Goal: Task Accomplishment & Management: Complete application form

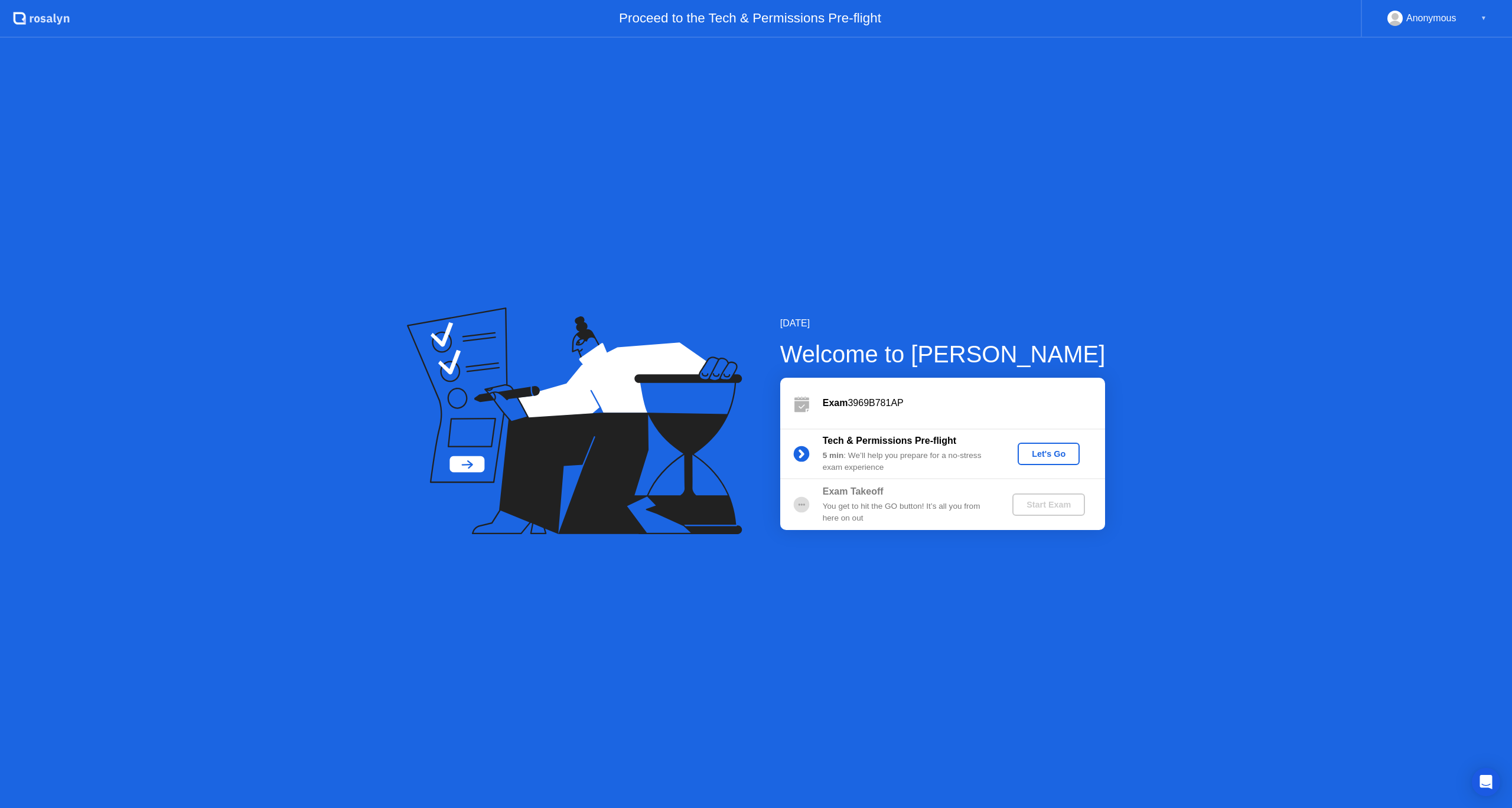
click at [1072, 453] on div "Let's Go" at bounding box center [1048, 454] width 53 height 9
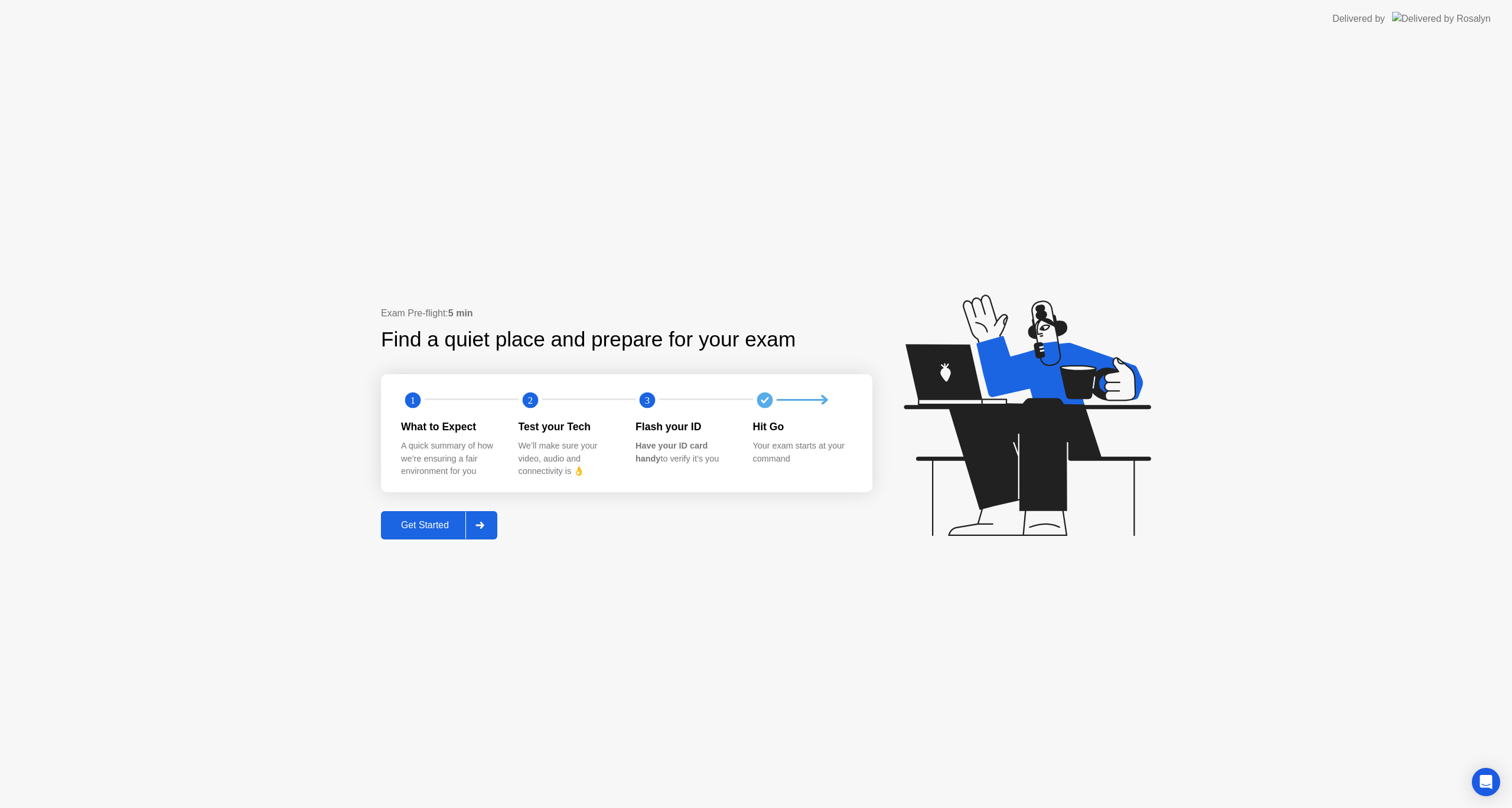
click at [470, 531] on div at bounding box center [480, 525] width 28 height 27
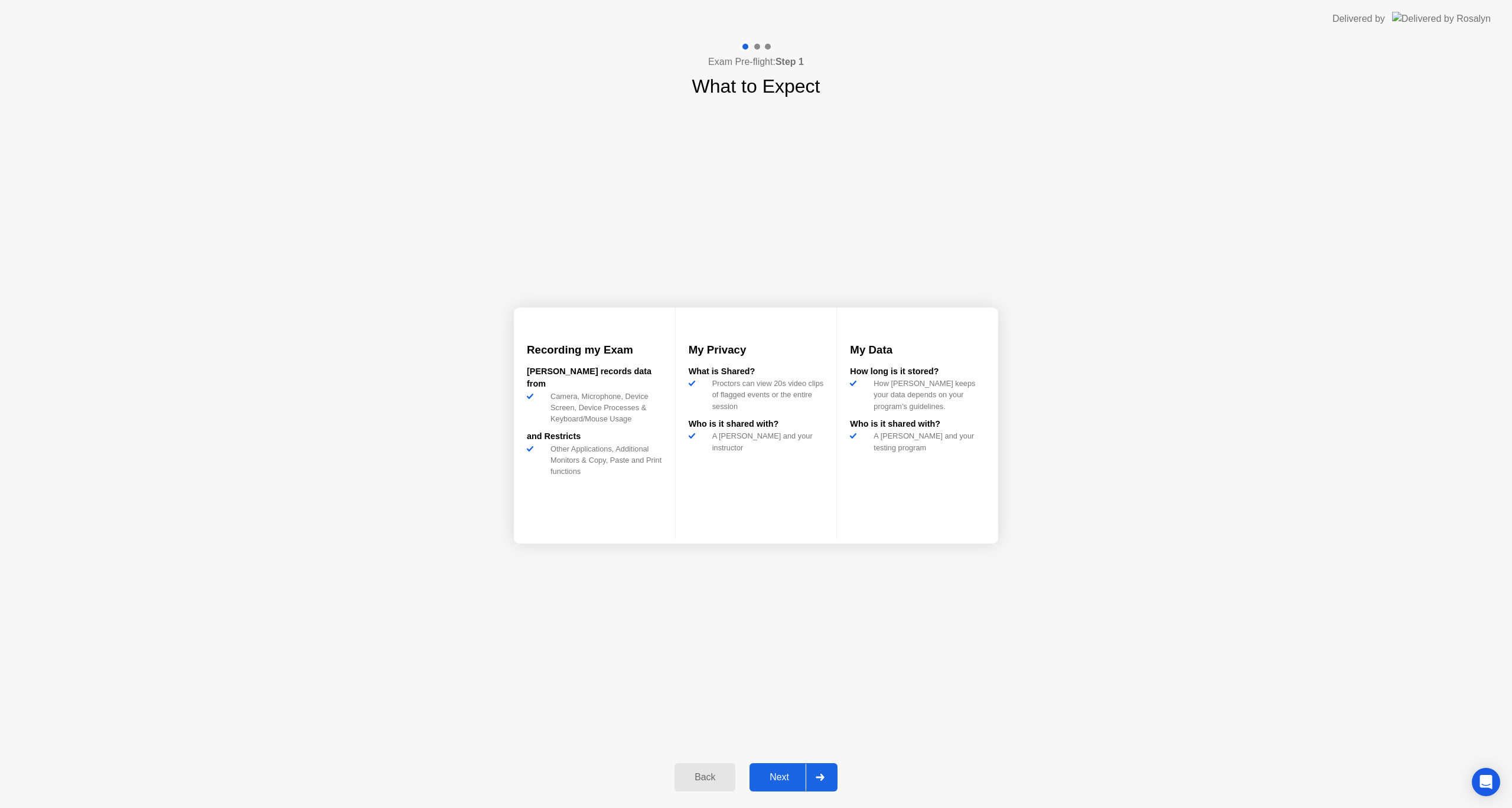
click at [782, 778] on div "Next" at bounding box center [779, 778] width 53 height 11
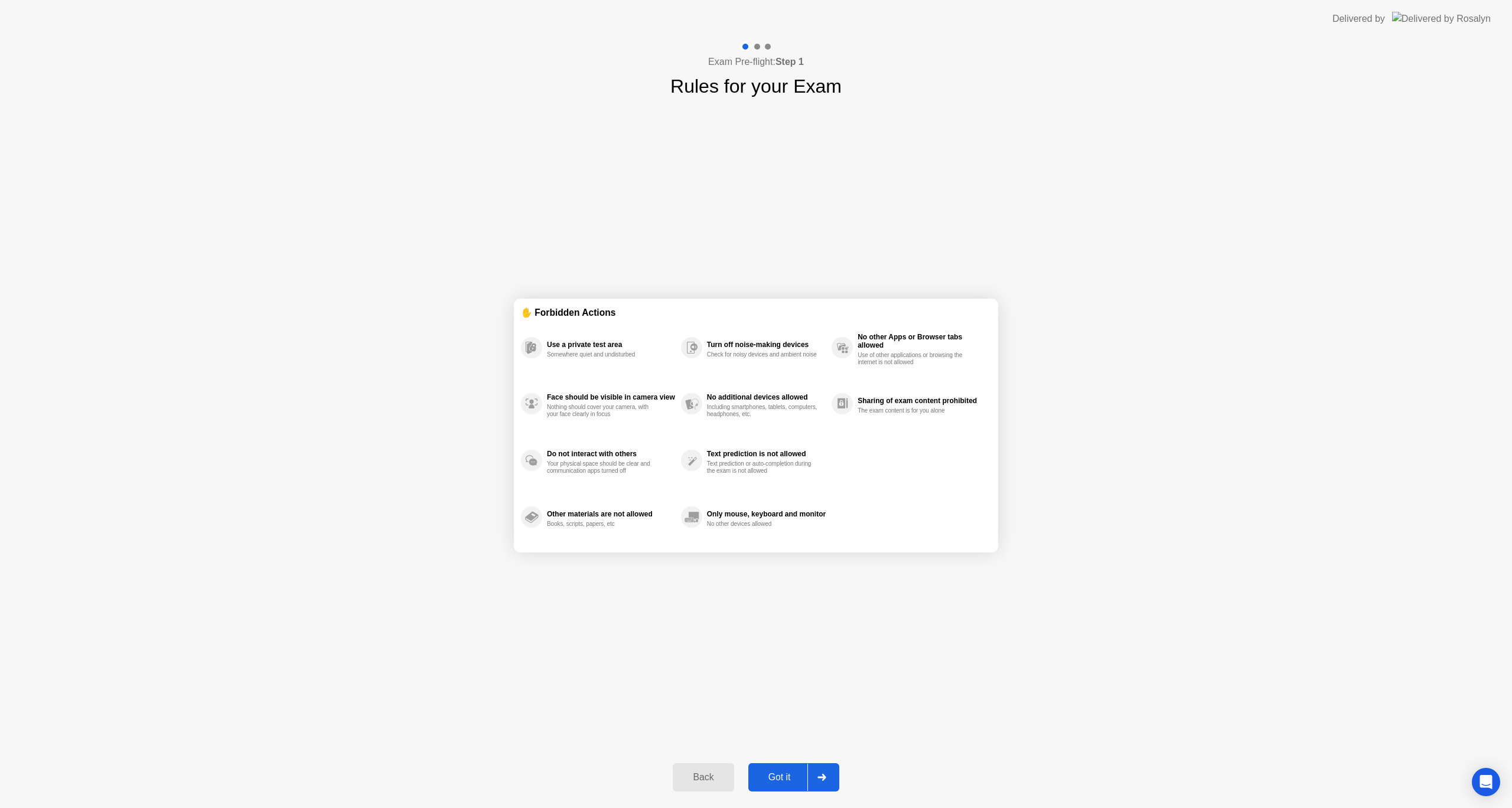
drag, startPoint x: 556, startPoint y: 353, endPoint x: 647, endPoint y: 363, distance: 91.5
click at [647, 363] on div "Use a private test area Somewhere quiet and undisturbed" at bounding box center [601, 348] width 160 height 57
click at [799, 779] on div "Got it" at bounding box center [779, 778] width 56 height 11
select select "**********"
select select "*******"
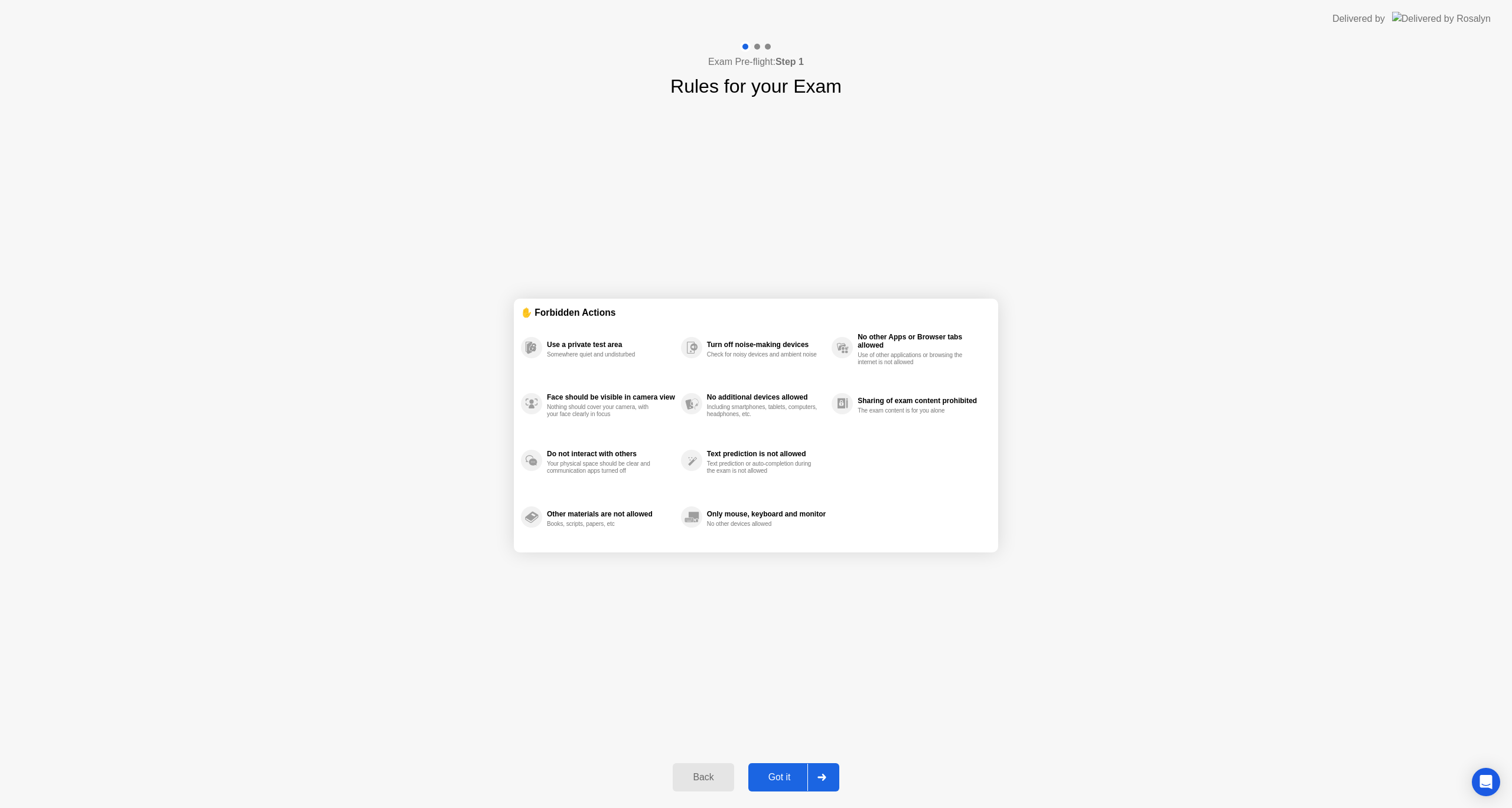
select select "*******"
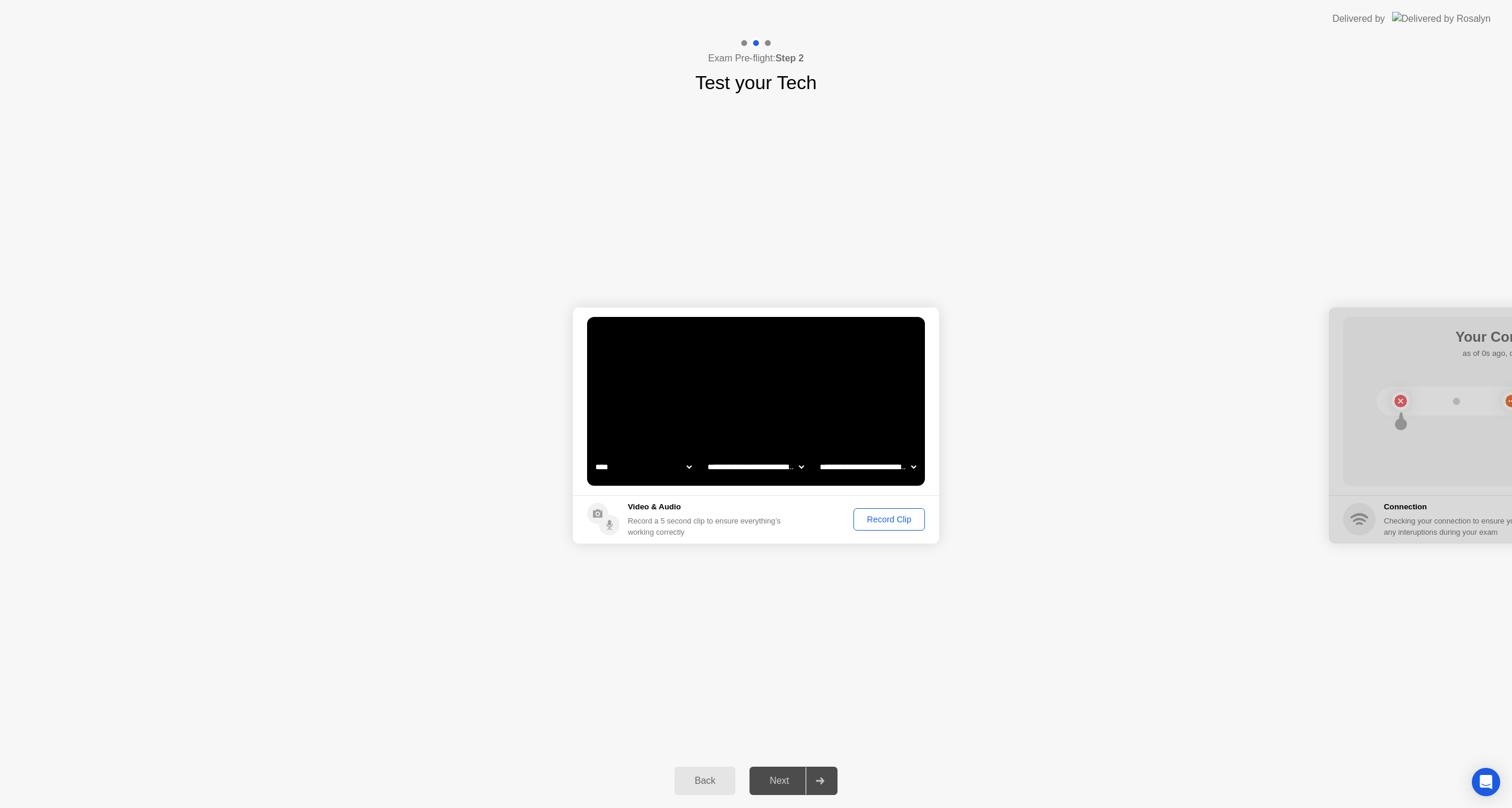
drag, startPoint x: 1378, startPoint y: 350, endPoint x: 1125, endPoint y: 419, distance: 262.2
click at [870, 516] on div "Record Clip" at bounding box center [889, 520] width 63 height 9
click at [844, 522] on div "Replay Clip" at bounding box center [824, 520] width 77 height 9
click at [777, 791] on button "Next" at bounding box center [793, 781] width 88 height 28
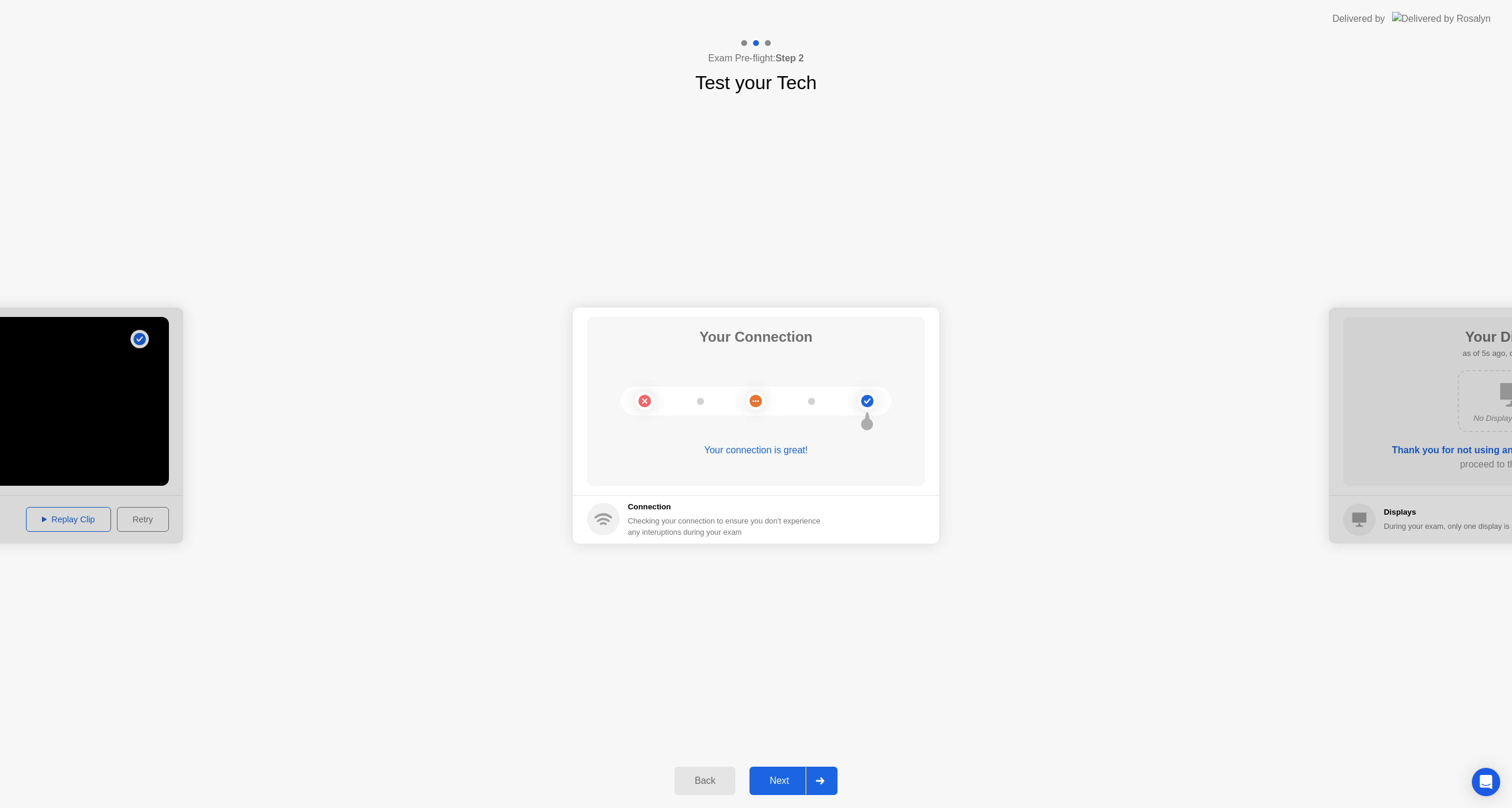
click at [786, 770] on button "Next" at bounding box center [793, 781] width 88 height 28
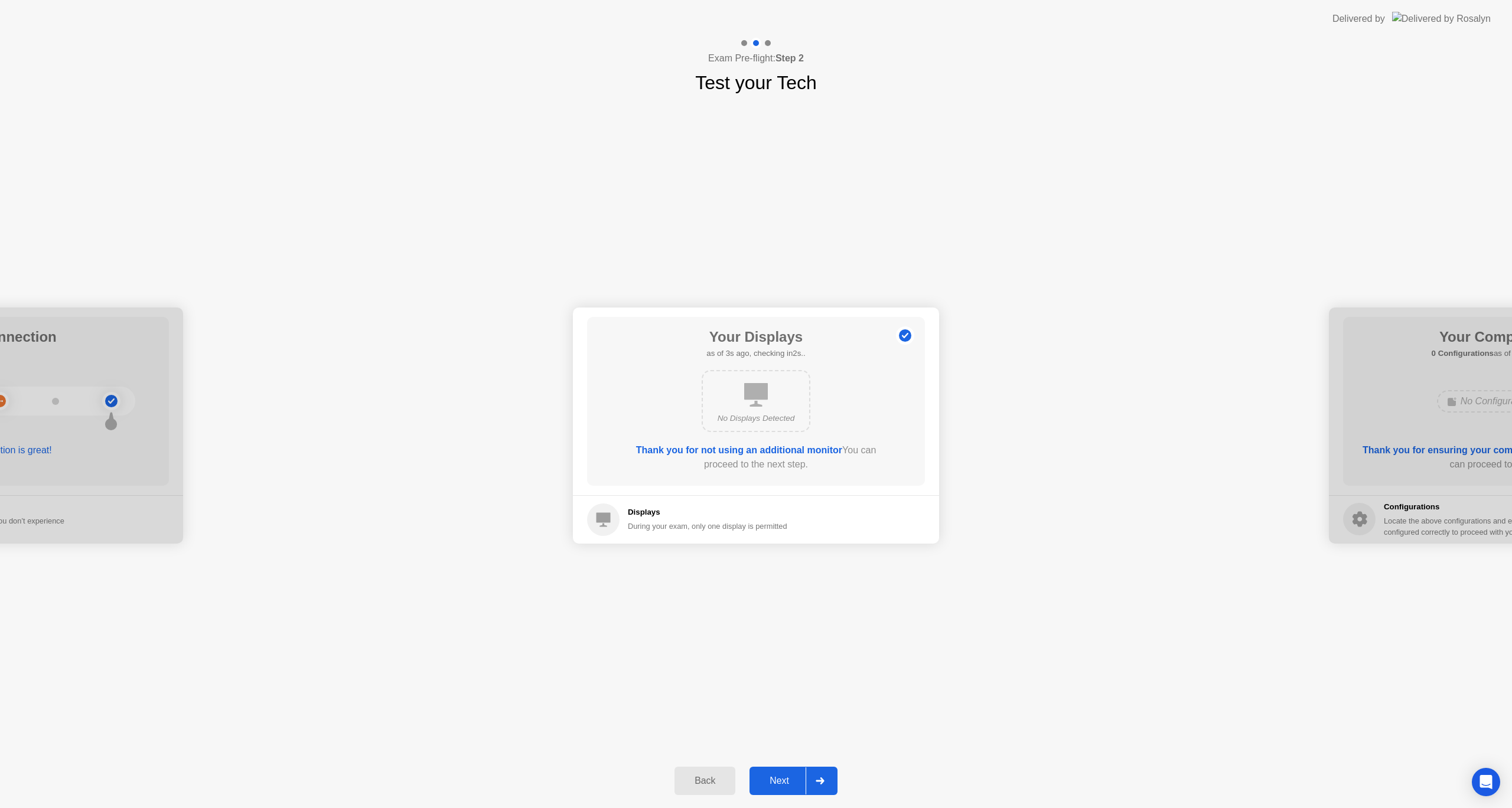
click at [788, 768] on button "Next" at bounding box center [793, 781] width 88 height 28
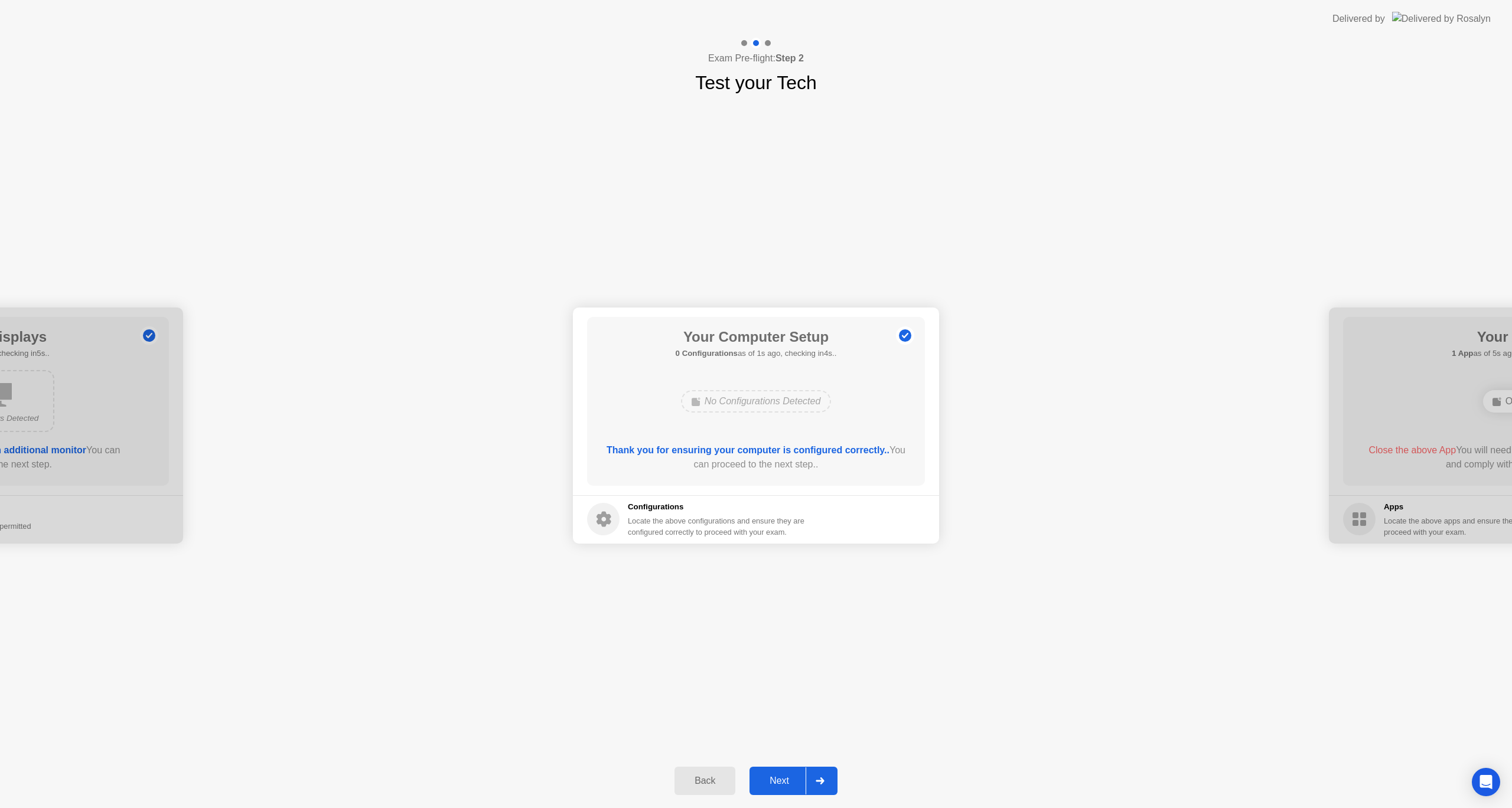
click at [792, 769] on button "Next" at bounding box center [793, 781] width 88 height 28
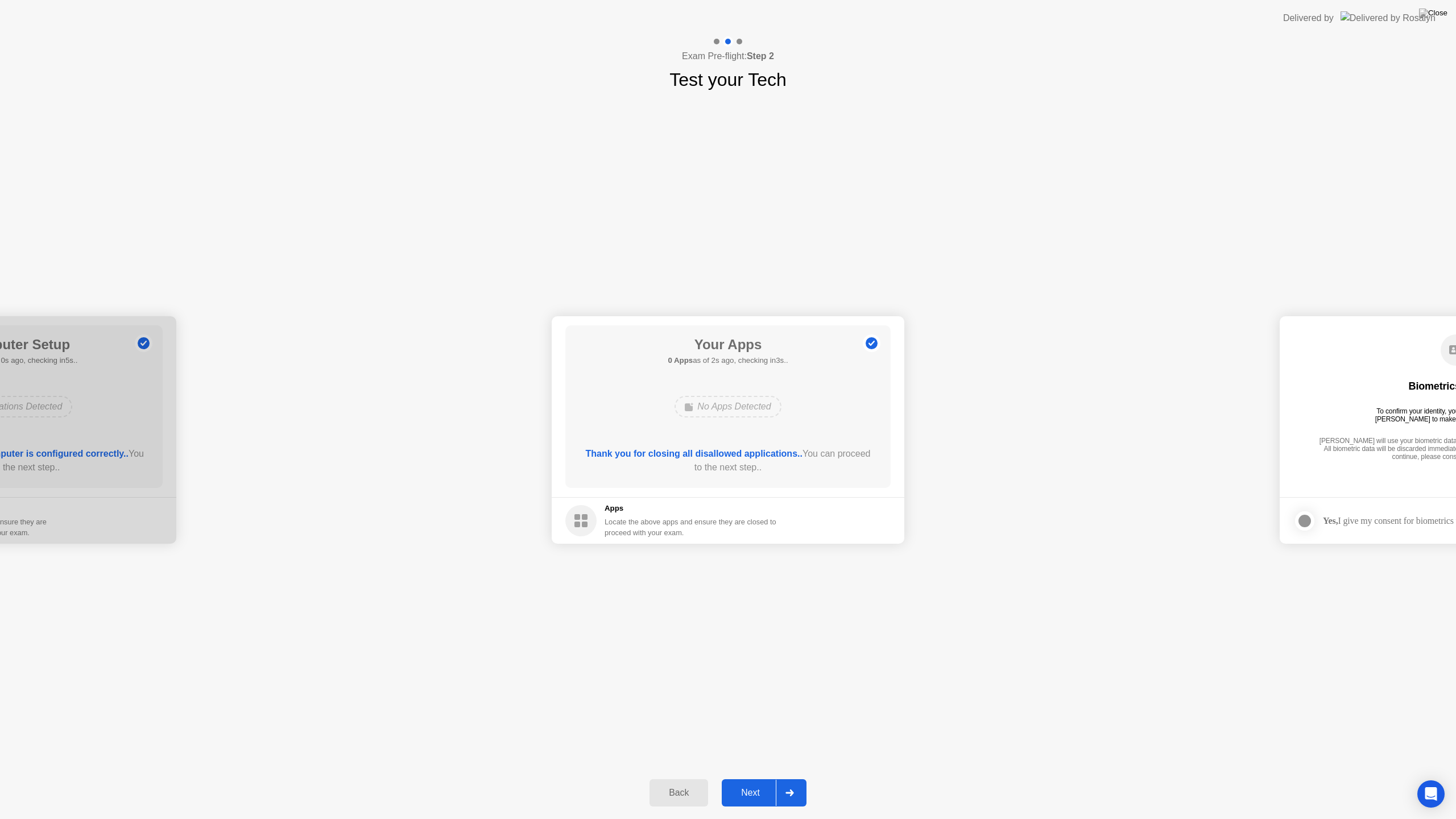
click at [754, 778] on div "Next" at bounding box center [750, 793] width 51 height 10
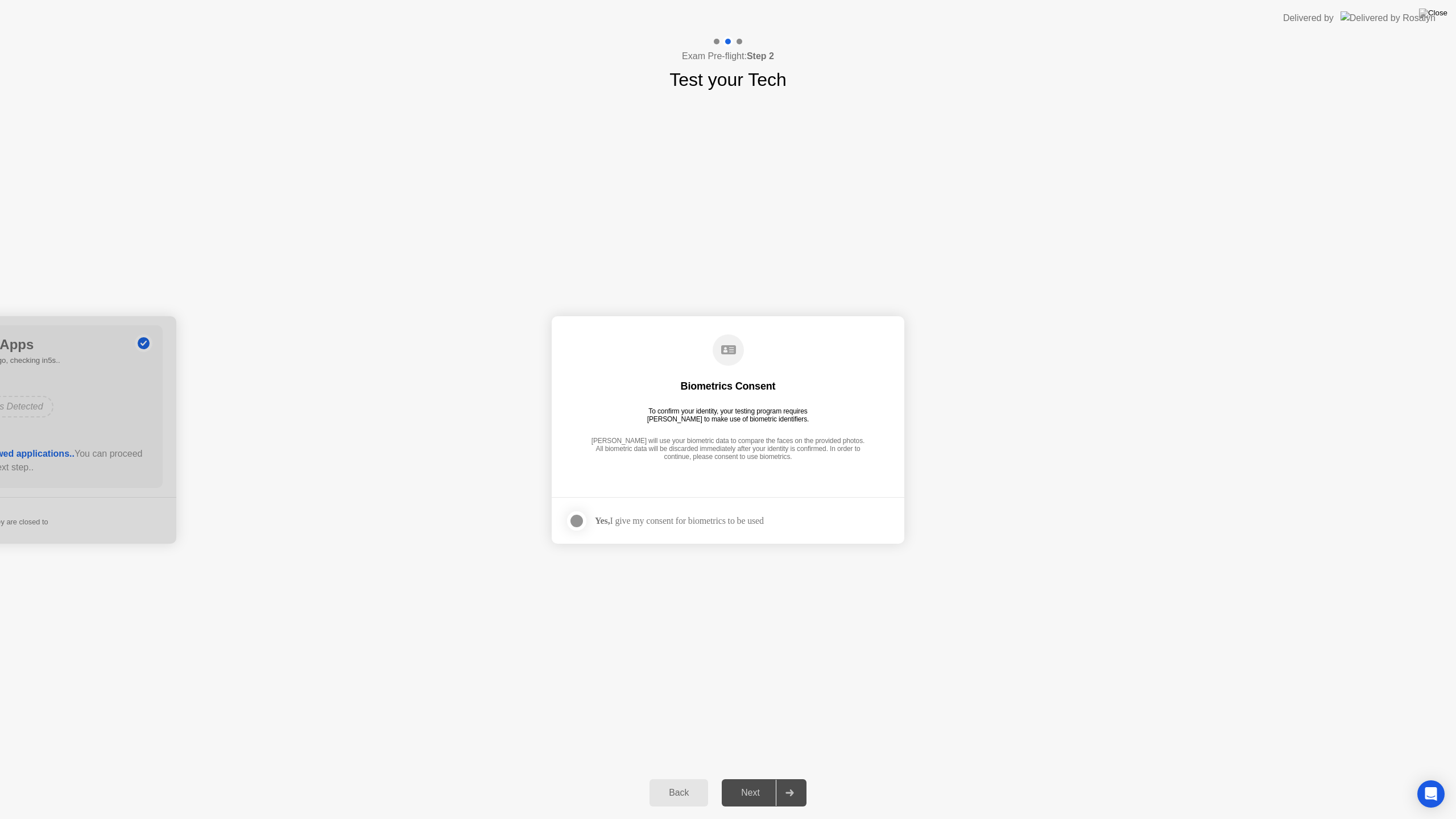
click at [577, 522] on div at bounding box center [577, 521] width 14 height 14
click at [765, 778] on button "Next" at bounding box center [764, 793] width 85 height 27
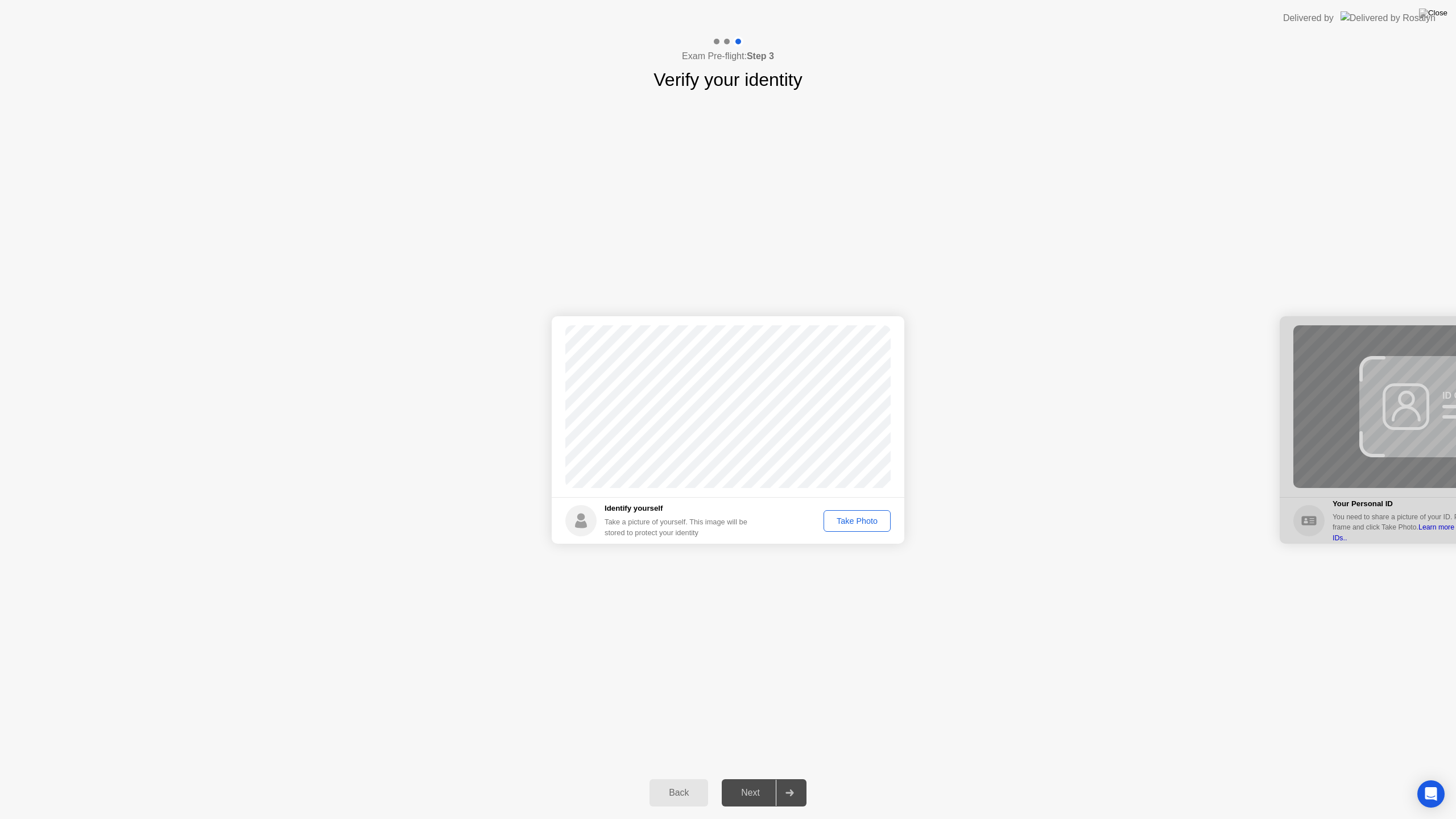
click at [847, 520] on div "Take Photo" at bounding box center [857, 521] width 59 height 9
click at [757, 778] on button "Next" at bounding box center [764, 793] width 85 height 27
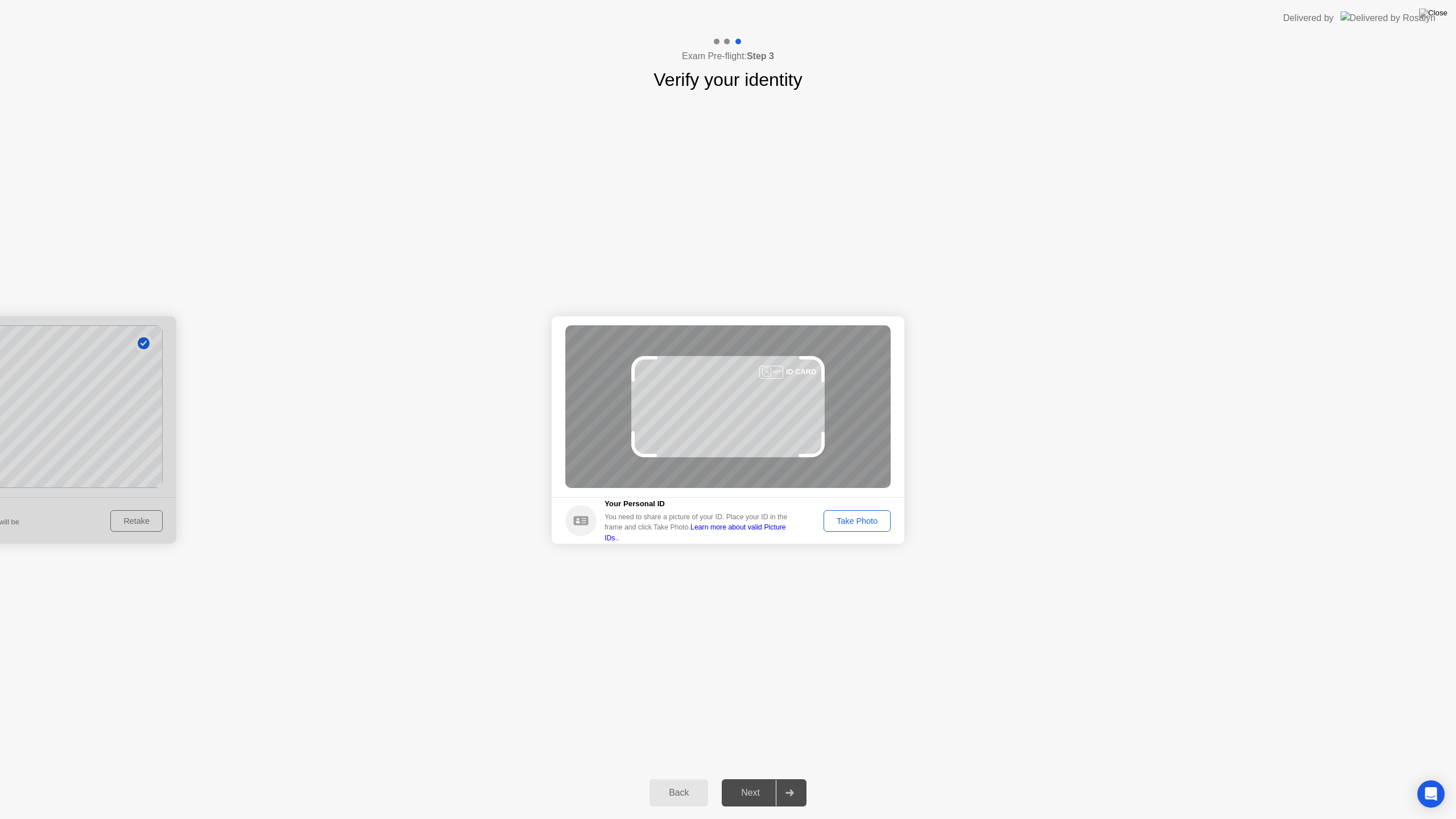
click at [861, 509] on footer "Your Personal ID You need to share a picture of your ID. Place your ID in the f…" at bounding box center [727, 521] width 352 height 46
click at [847, 521] on div "Take Photo" at bounding box center [857, 521] width 59 height 9
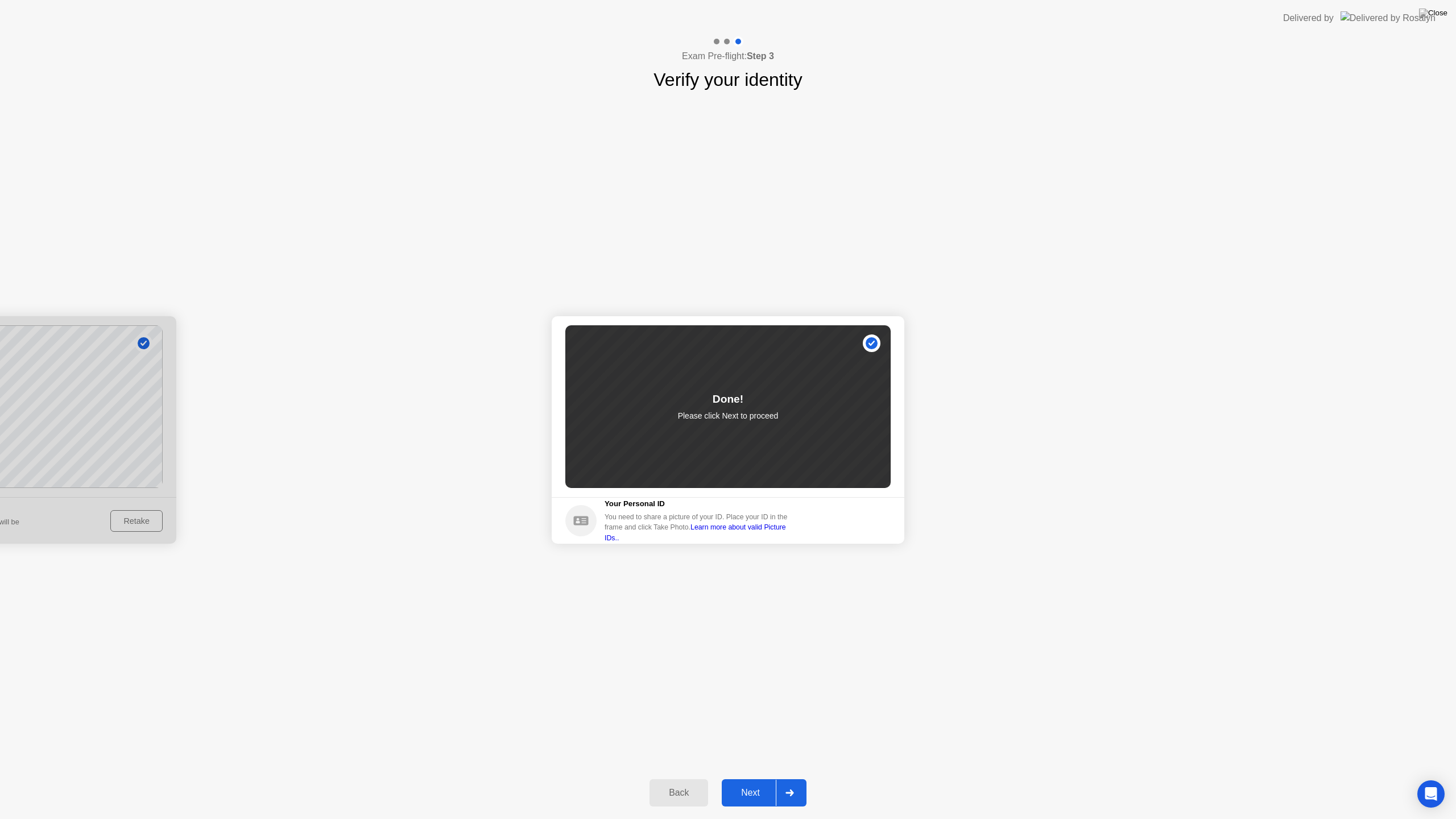
click at [749, 778] on div "Back Next" at bounding box center [728, 793] width 1456 height 52
click at [756, 778] on button "Next" at bounding box center [764, 793] width 85 height 27
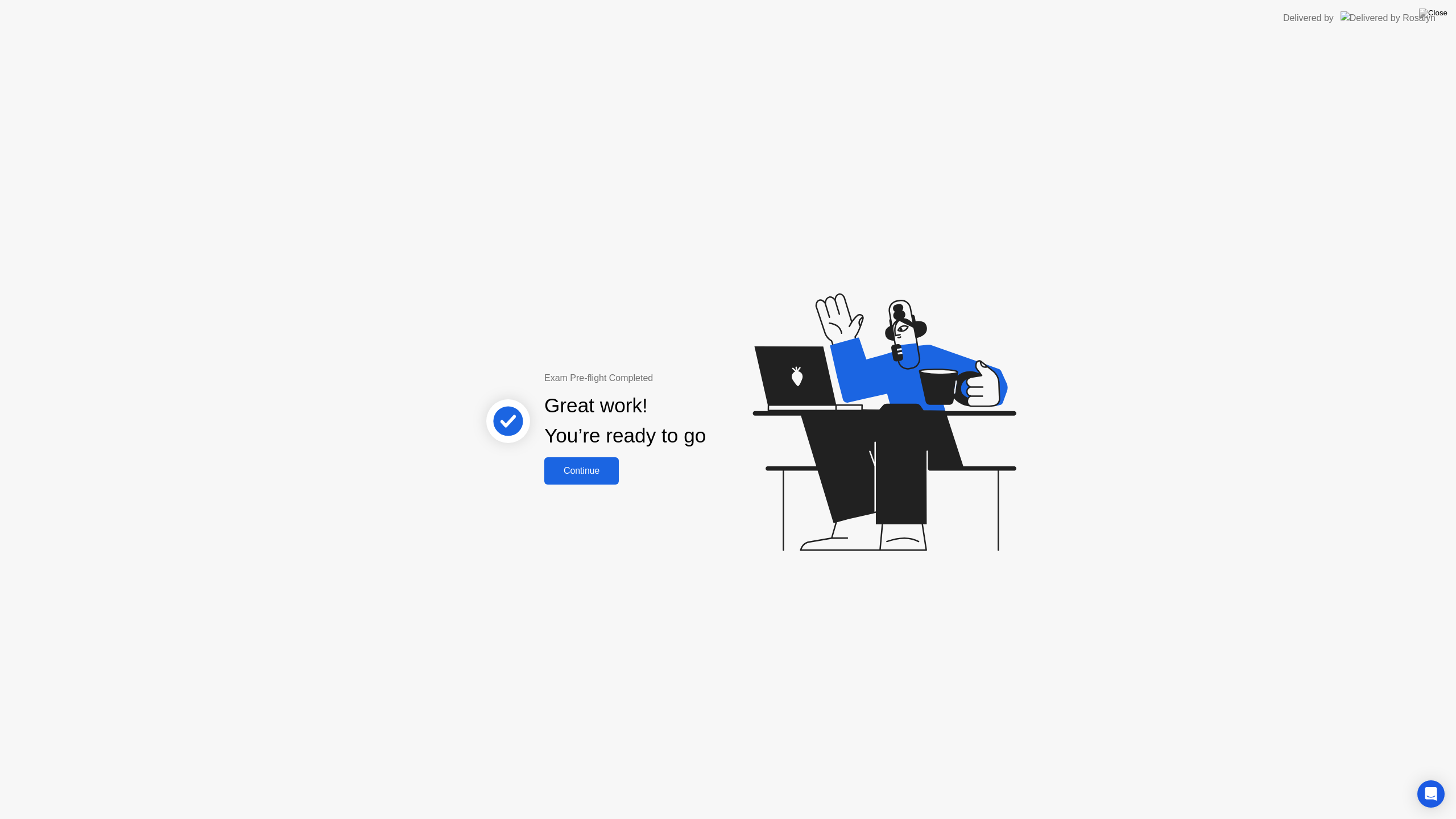
click at [613, 478] on button "Continue" at bounding box center [582, 471] width 75 height 27
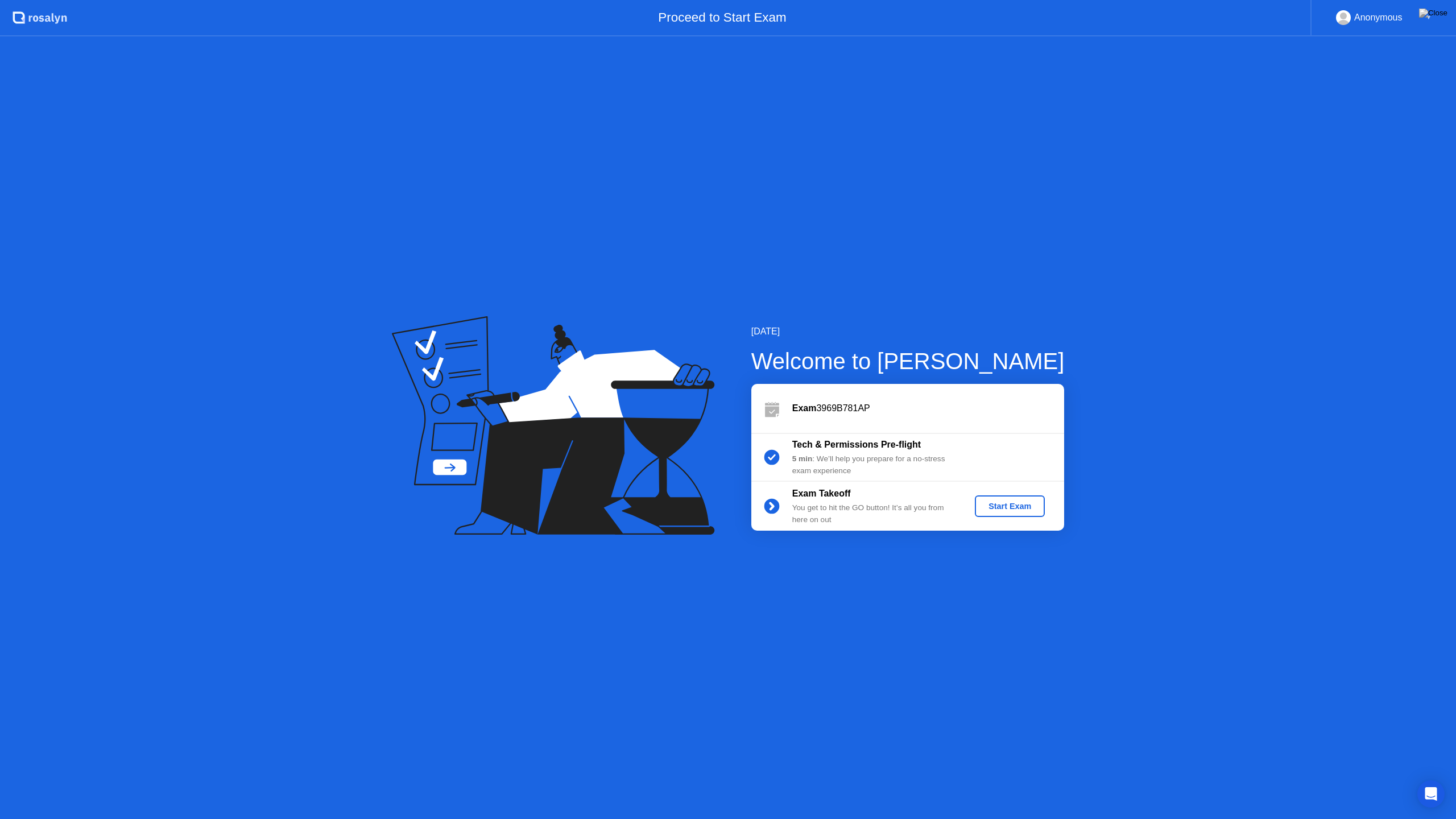
click at [1039, 511] on div "Start Exam" at bounding box center [1010, 506] width 61 height 9
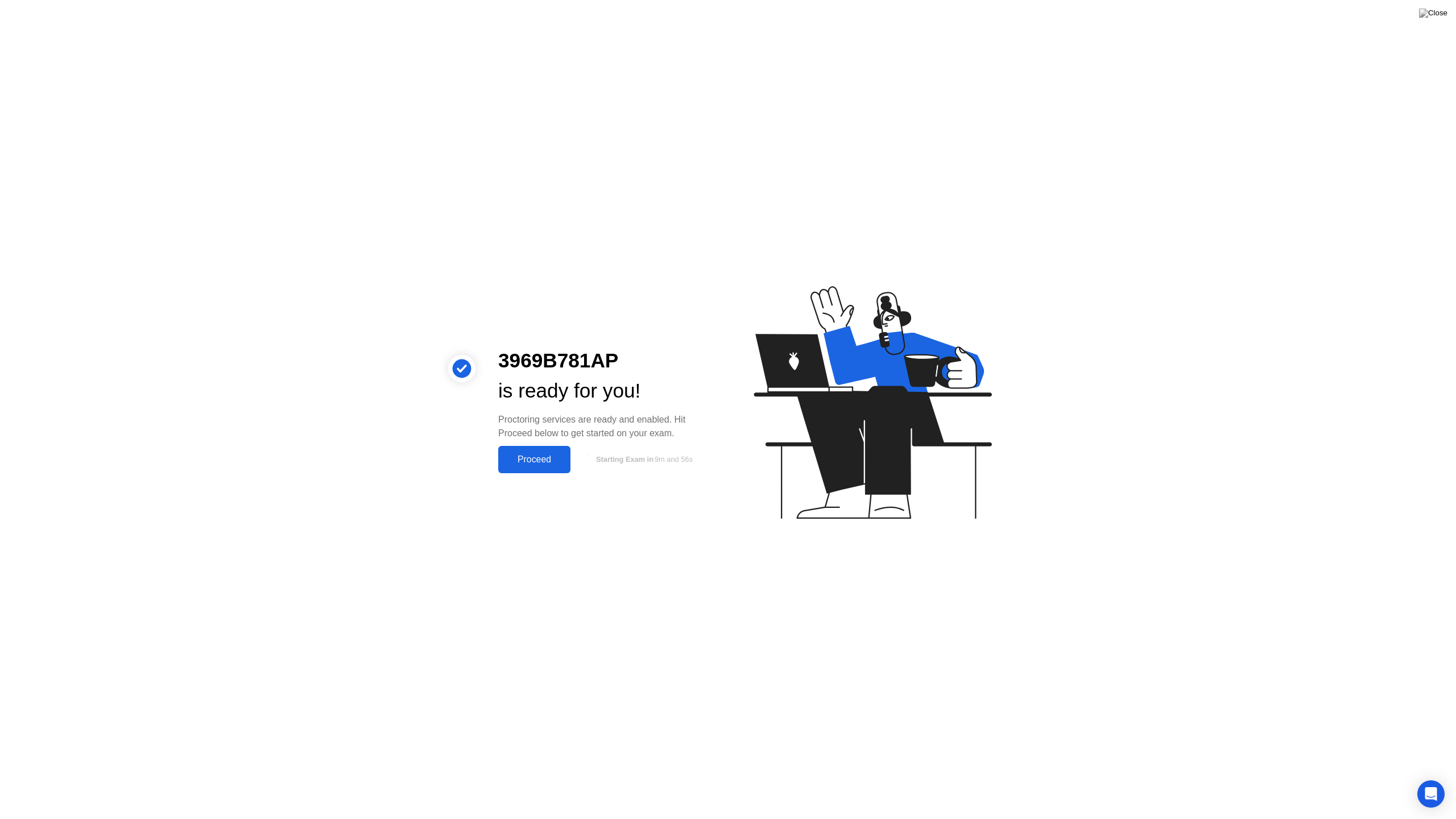
click at [551, 458] on div "Proceed" at bounding box center [535, 459] width 66 height 10
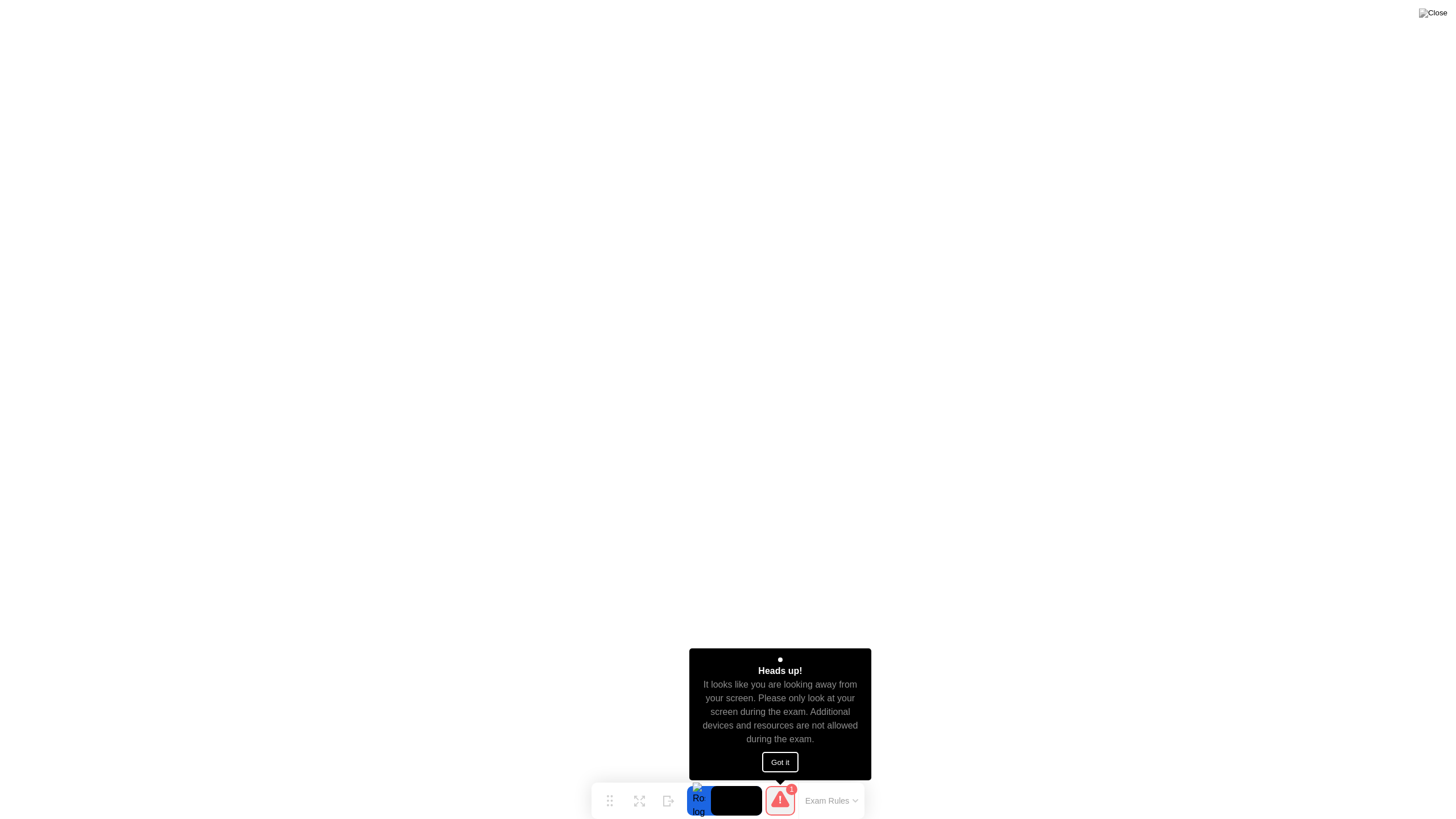
click at [778, 753] on button "Got it" at bounding box center [780, 762] width 36 height 21
